Goal: Find specific page/section: Find specific page/section

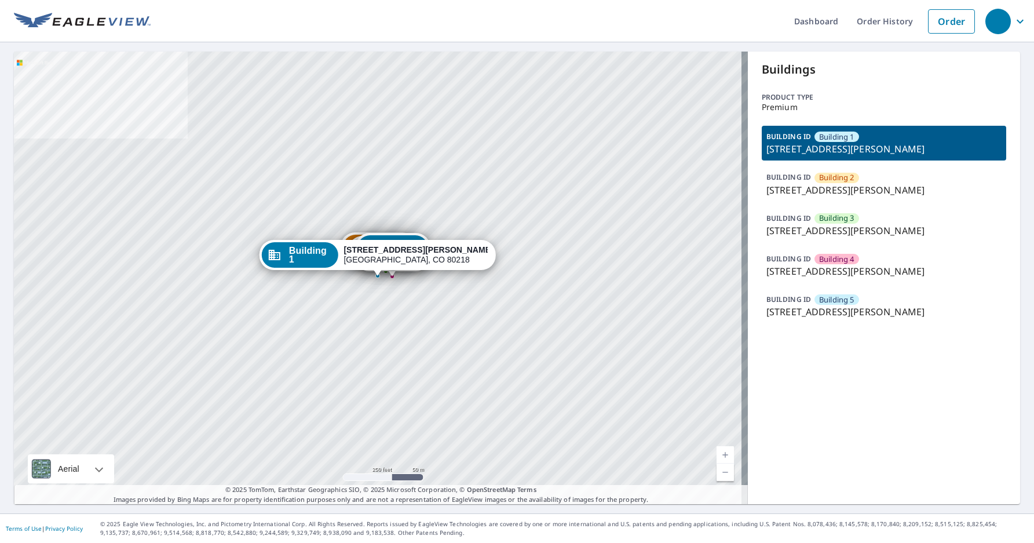
click at [783, 266] on p "[STREET_ADDRESS][PERSON_NAME]" at bounding box center [883, 271] width 235 height 14
